Goal: Information Seeking & Learning: Learn about a topic

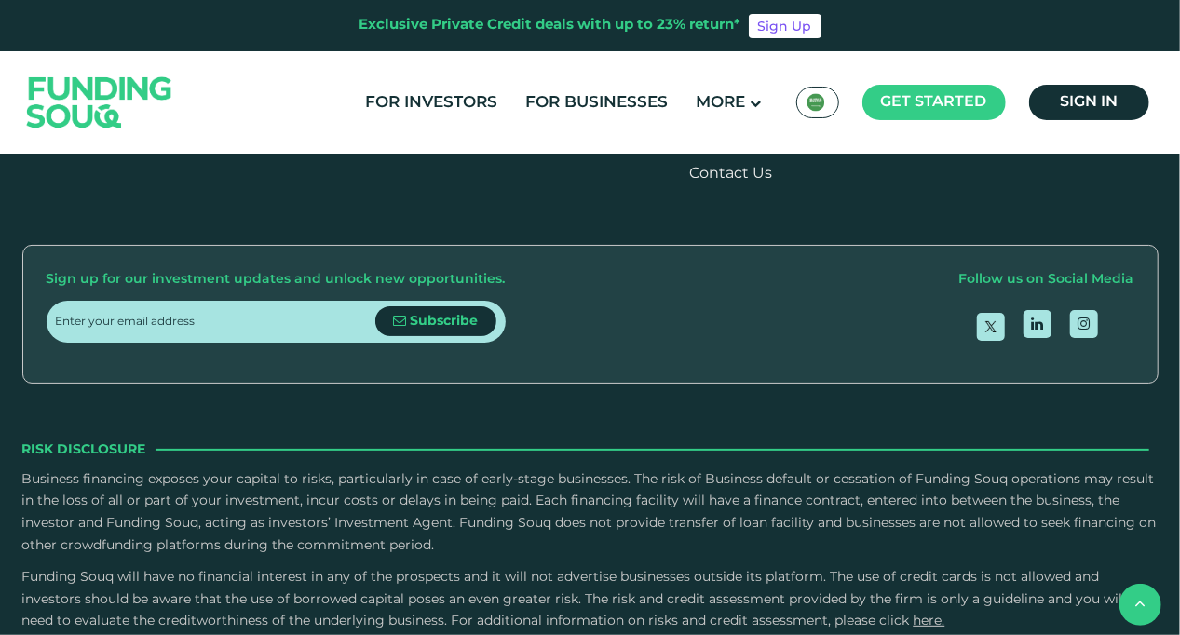
scroll to position [2514, 0]
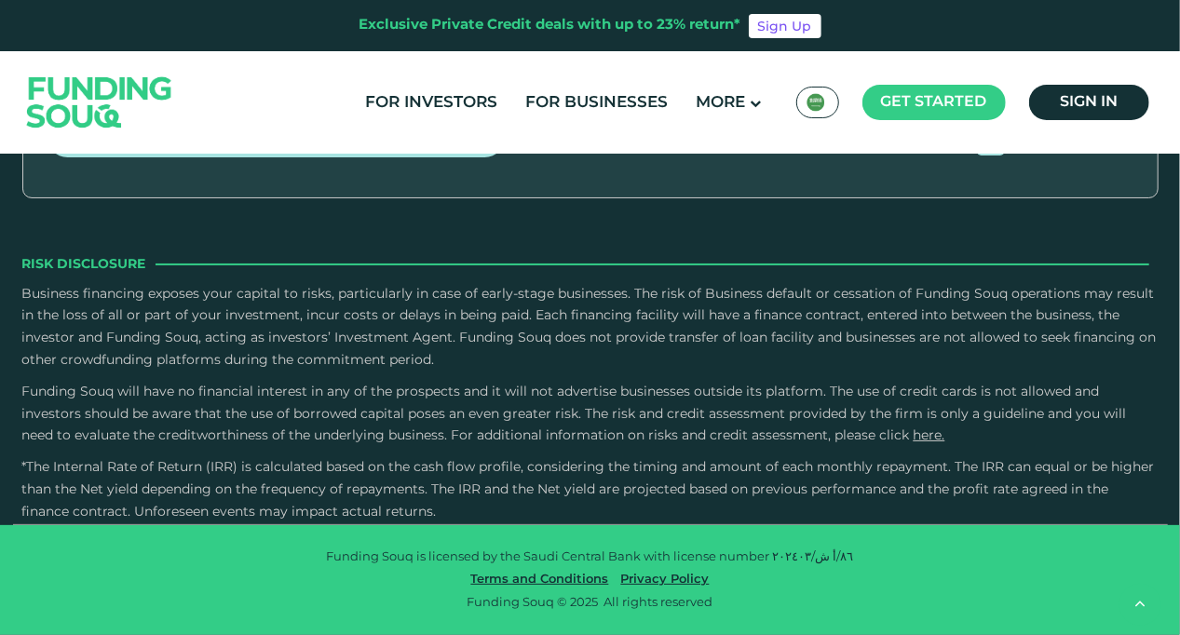
type tc-range-slider "4"
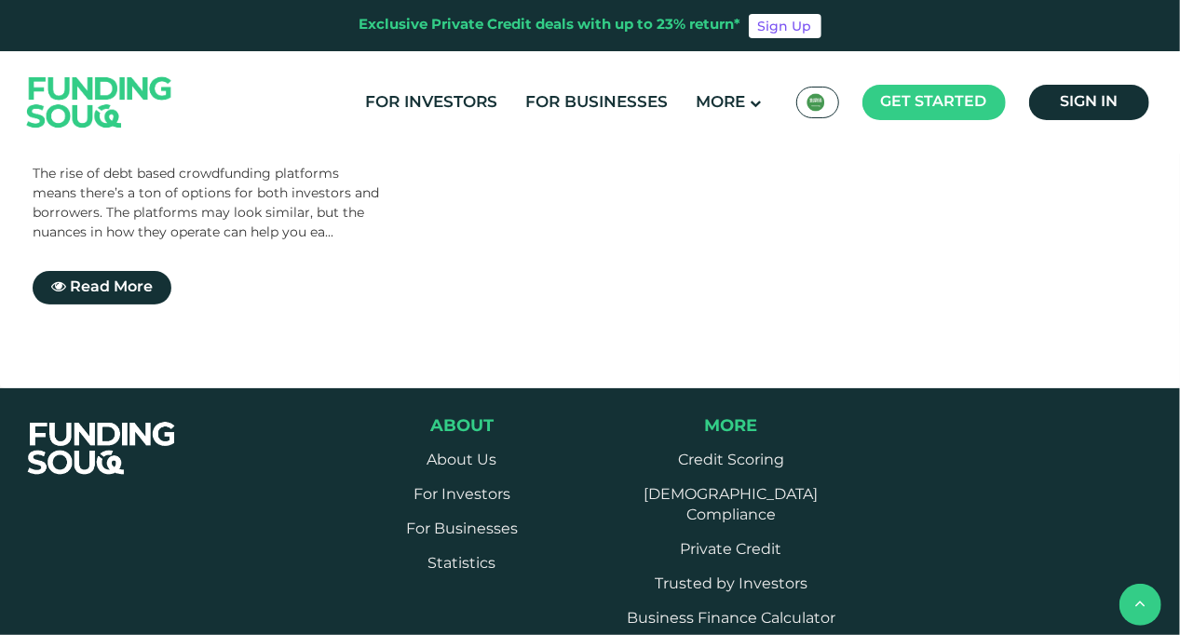
scroll to position [931, 0]
